Goal: Information Seeking & Learning: Understand process/instructions

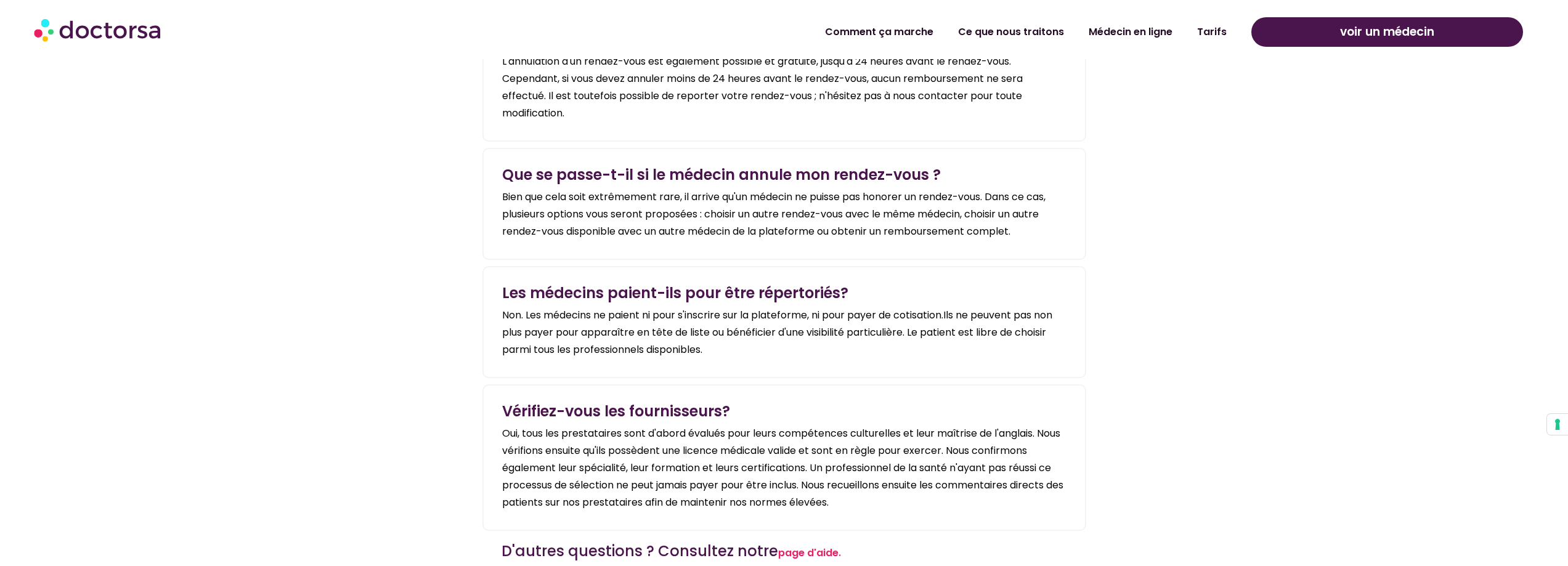
scroll to position [2709, 0]
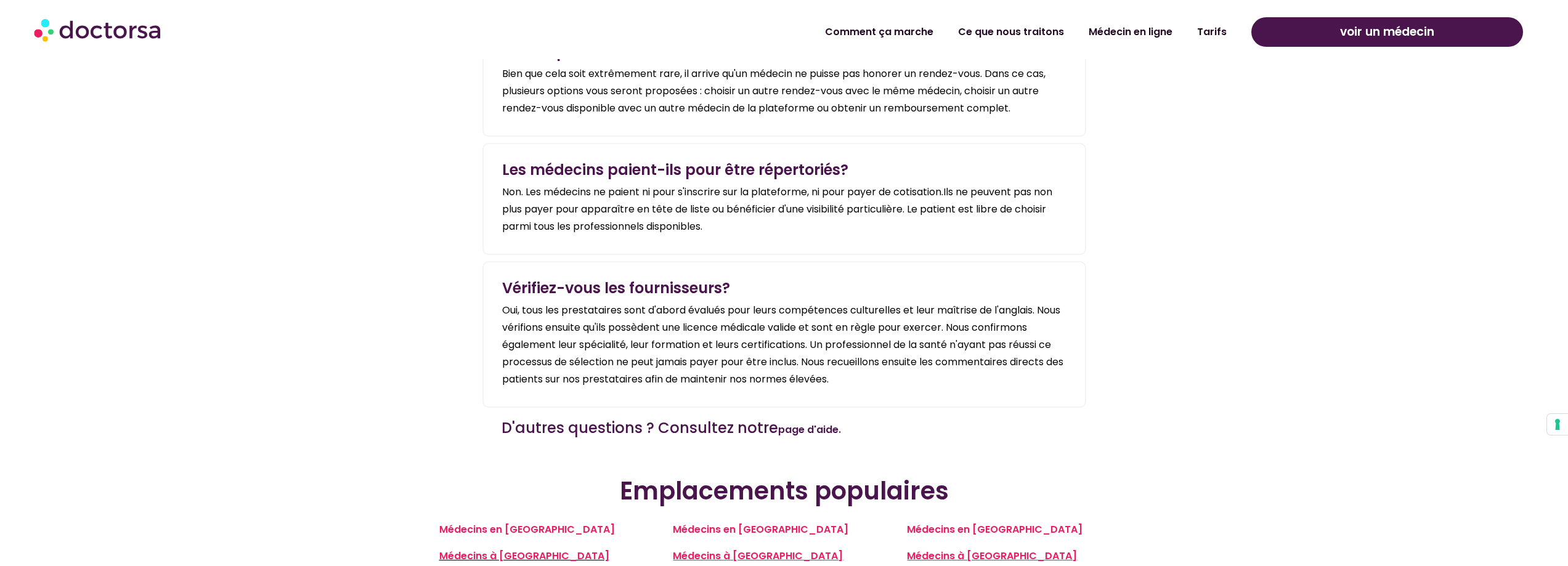
click at [806, 422] on font "page d'aide." at bounding box center [810, 429] width 63 height 15
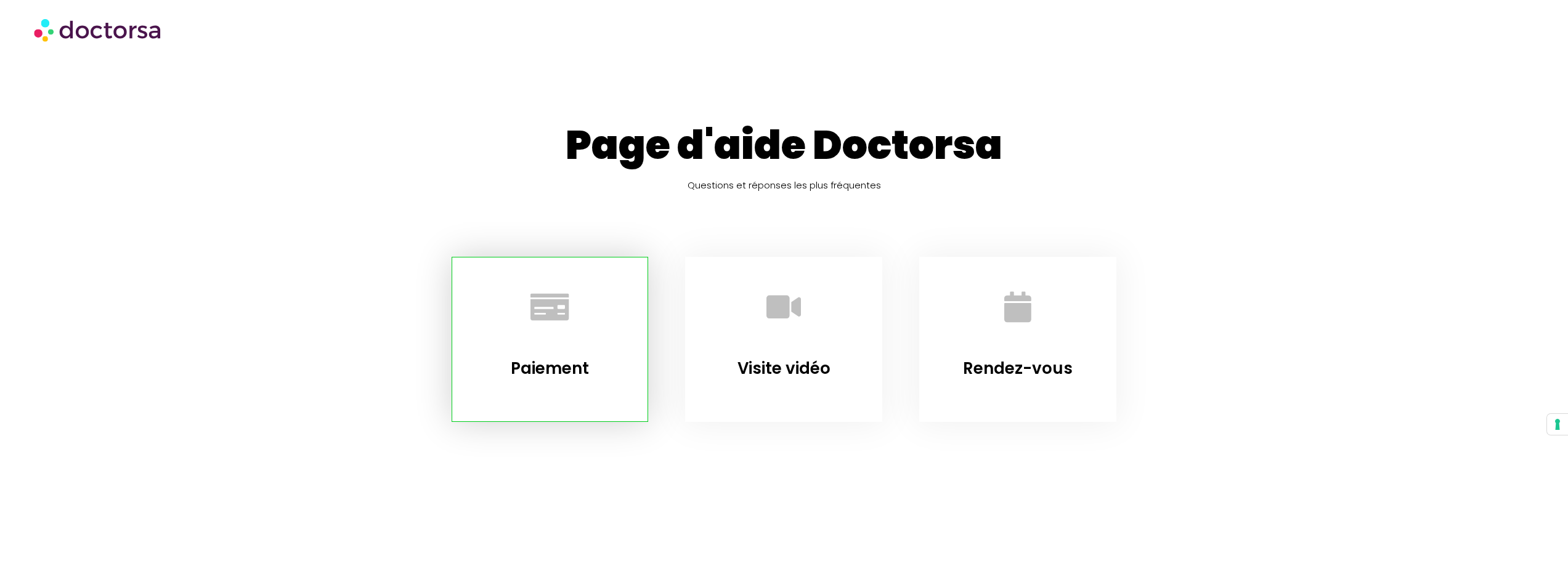
click at [555, 348] on div "Paiement" at bounding box center [550, 327] width 165 height 108
click at [551, 314] on icon "Paiement" at bounding box center [550, 307] width 34 height 34
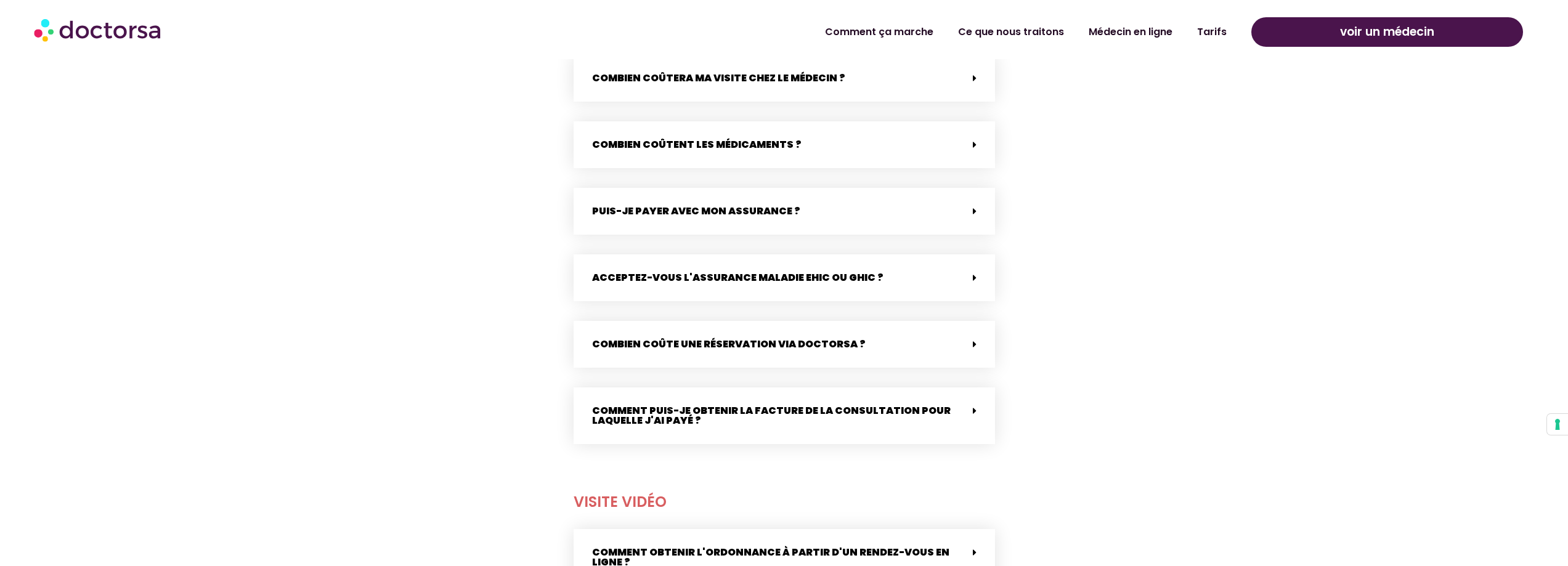
scroll to position [563, 0]
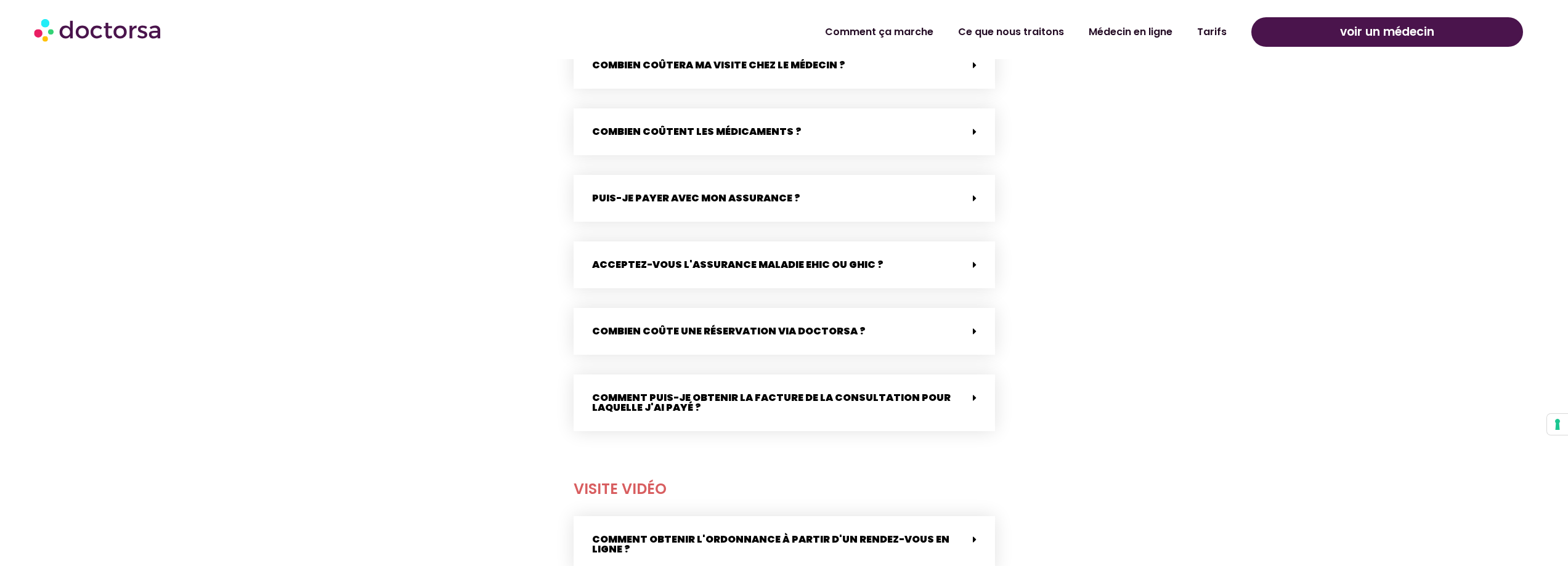
click at [621, 399] on font "Comment puis-je obtenir la facture de la consultation pour laquelle j'ai payé ?" at bounding box center [771, 402] width 359 height 24
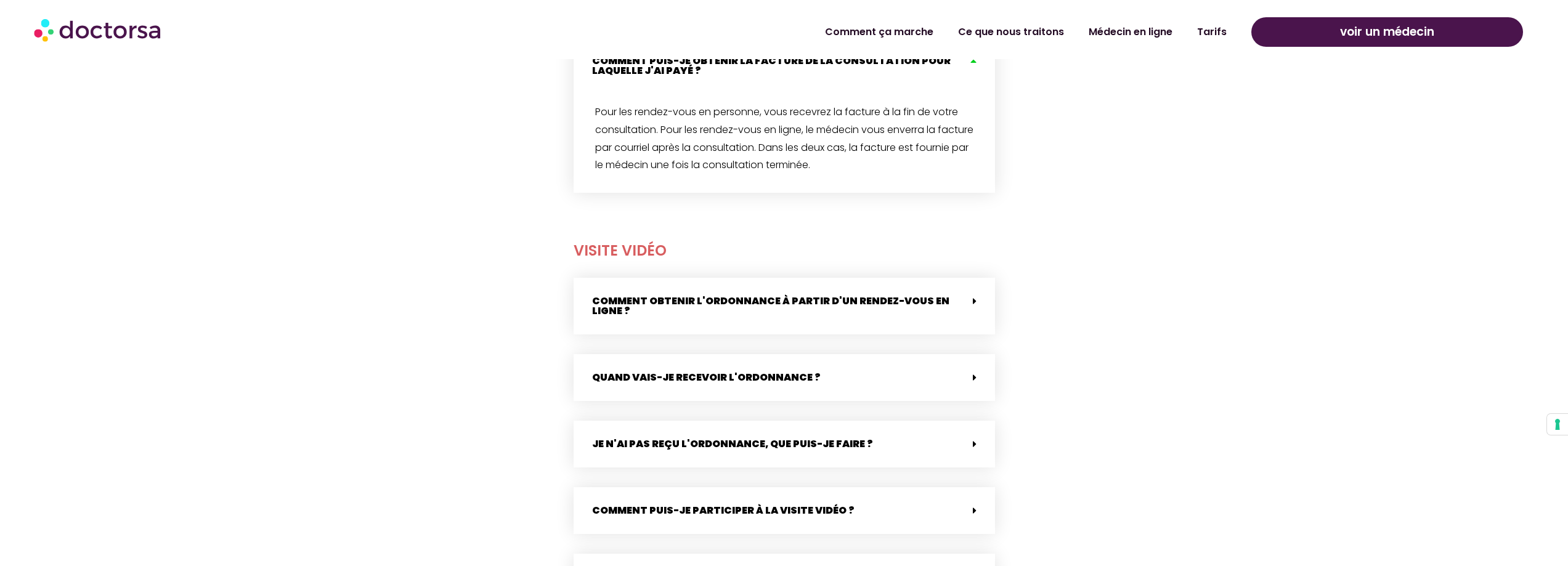
scroll to position [933, 0]
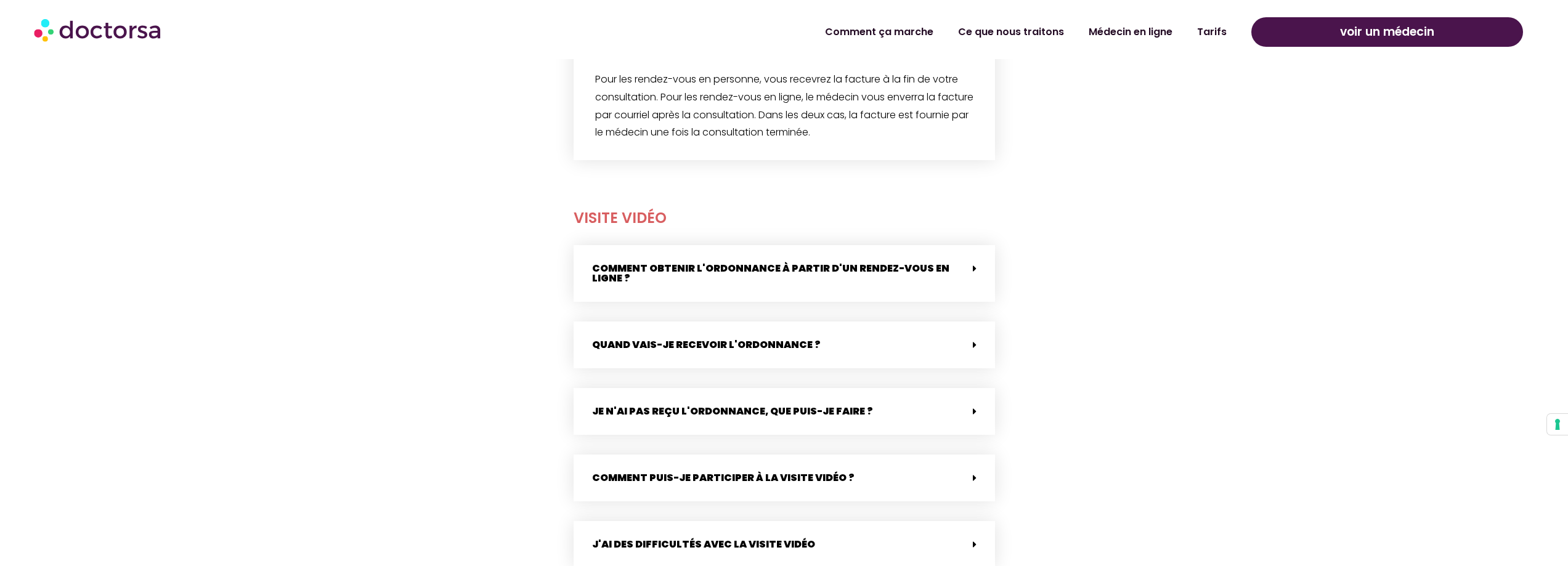
click at [656, 414] on font "Je n'ai pas reçu l'ordonnance, que puis-je faire ?" at bounding box center [732, 411] width 281 height 15
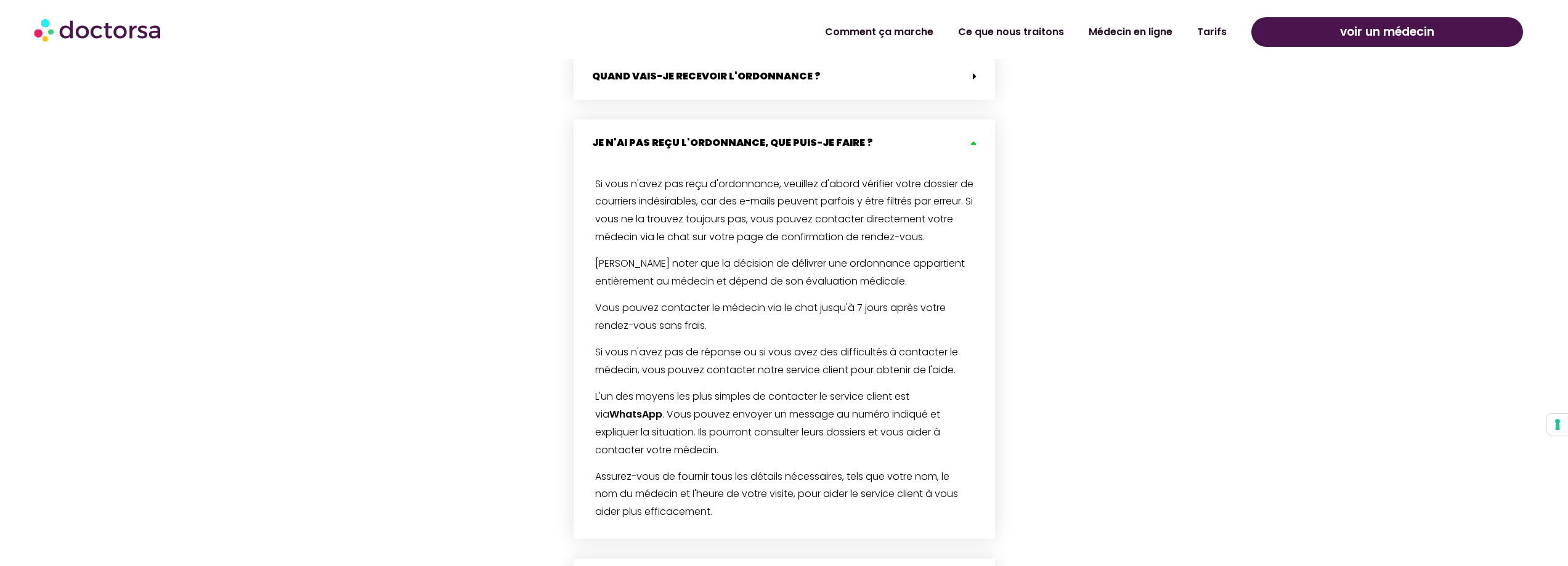
scroll to position [1240, 0]
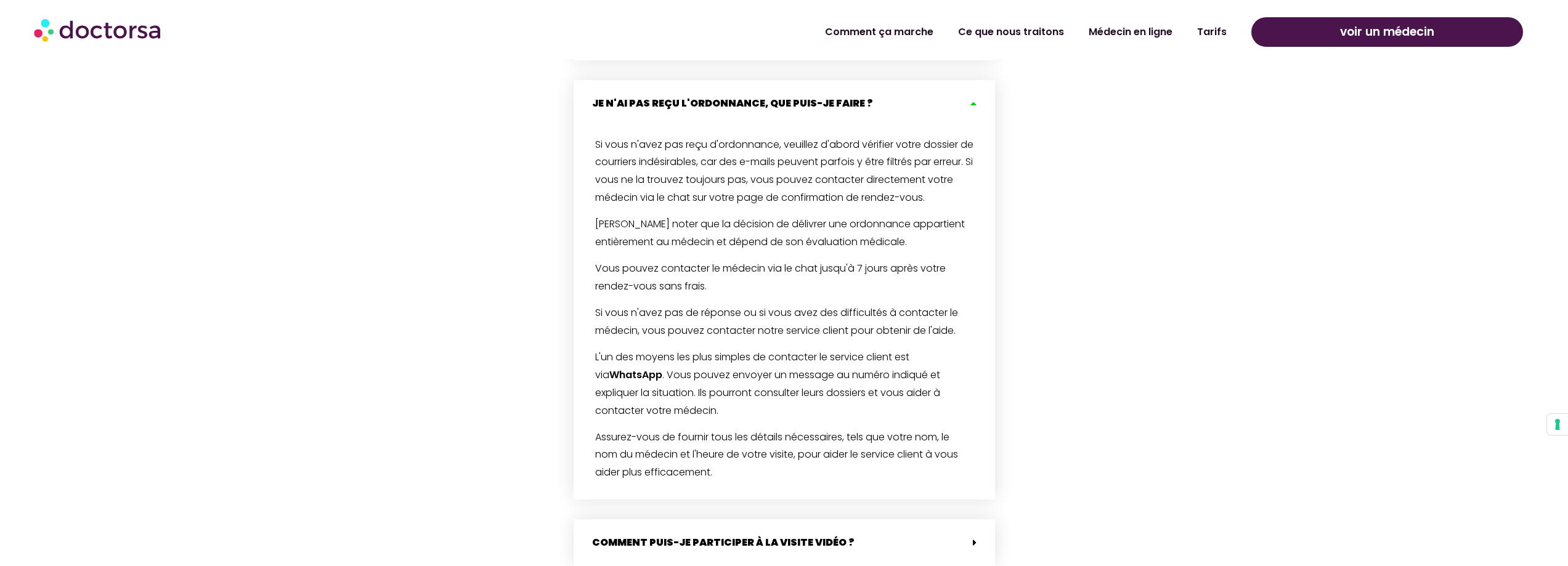
click at [628, 376] on font "WhatsApp" at bounding box center [635, 374] width 53 height 15
